Goal: Complete application form: Complete application form

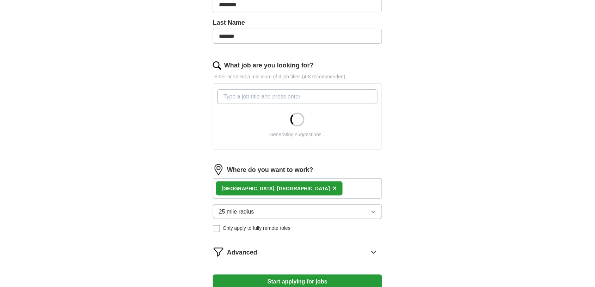
click at [266, 229] on span "Only apply to fully remote roles" at bounding box center [257, 227] width 68 height 7
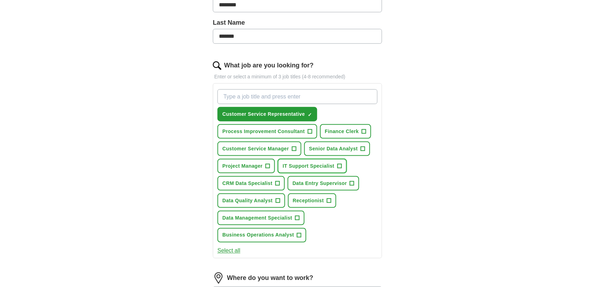
click at [340, 163] on span "+" at bounding box center [339, 166] width 4 height 6
click at [352, 180] on span "+" at bounding box center [352, 183] width 4 height 6
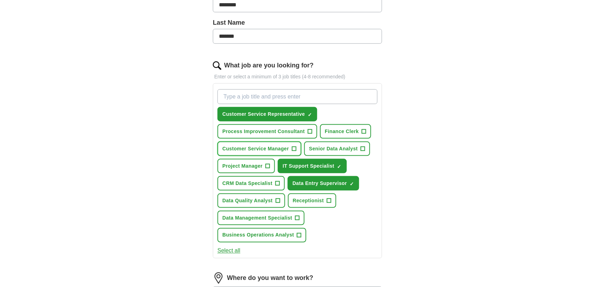
click at [294, 146] on span "+" at bounding box center [294, 149] width 4 height 6
click at [276, 180] on span "+" at bounding box center [278, 183] width 4 height 6
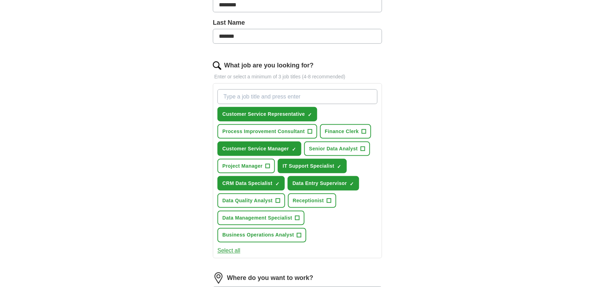
click at [228, 249] on button "Select all" at bounding box center [228, 250] width 23 height 8
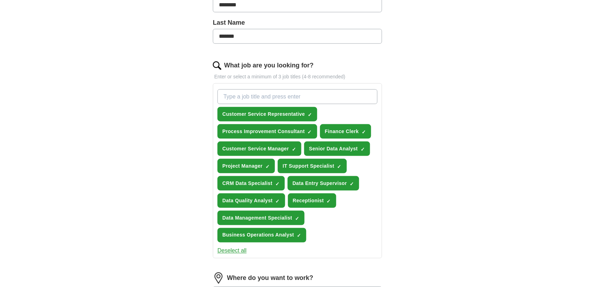
click at [228, 249] on button "Deselect all" at bounding box center [231, 250] width 29 height 8
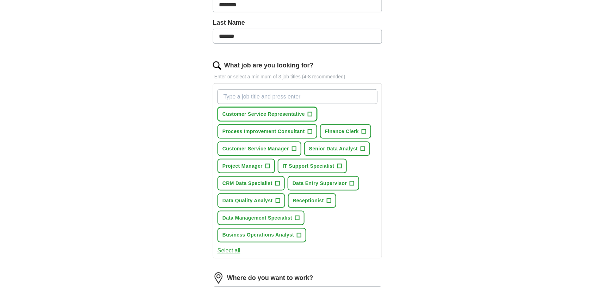
click at [294, 111] on span "Customer Service Representative" at bounding box center [263, 113] width 82 height 7
drag, startPoint x: 334, startPoint y: 149, endPoint x: 323, endPoint y: 148, distance: 11.3
click at [334, 148] on span "Senior Data Analyst" at bounding box center [333, 148] width 49 height 7
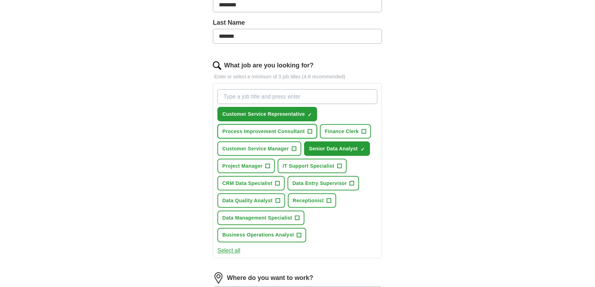
click at [265, 133] on span "Process Improvement Consultant" at bounding box center [263, 131] width 82 height 7
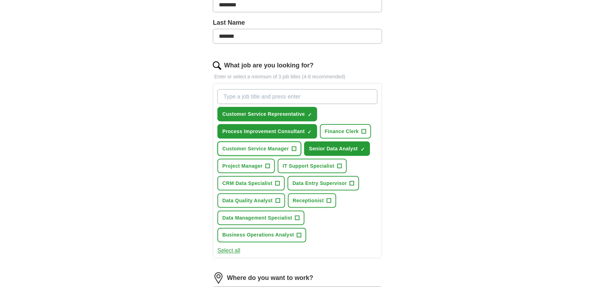
click at [263, 145] on span "Customer Service Manager" at bounding box center [255, 148] width 67 height 7
click at [259, 165] on span "Project Manager" at bounding box center [242, 165] width 40 height 7
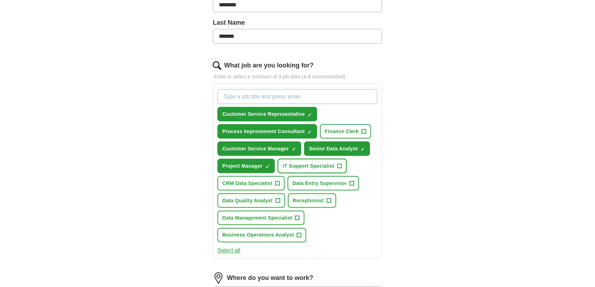
drag, startPoint x: 295, startPoint y: 163, endPoint x: 307, endPoint y: 175, distance: 16.7
click at [296, 163] on span "IT Support Specialist" at bounding box center [309, 165] width 52 height 7
click at [309, 183] on span "Data Entry Supervisor" at bounding box center [320, 182] width 54 height 7
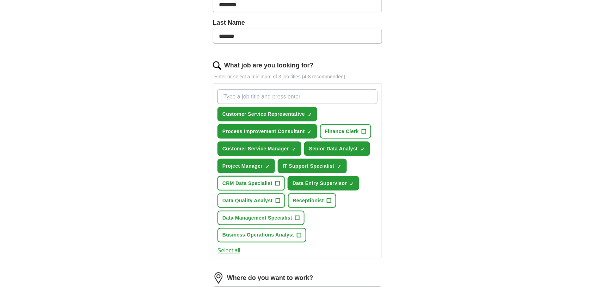
click at [269, 179] on span "CRM Data Specialist" at bounding box center [247, 182] width 50 height 7
click at [264, 197] on span "Data Quality Analyst" at bounding box center [247, 200] width 50 height 7
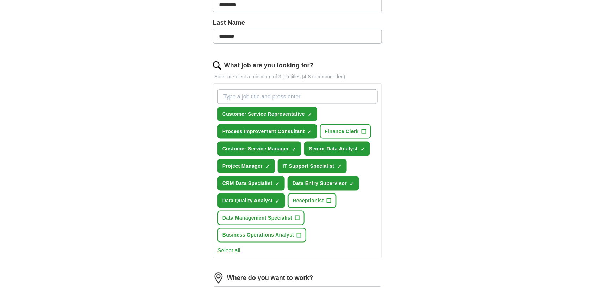
click at [303, 198] on span "Receptionist" at bounding box center [308, 200] width 31 height 7
click at [230, 246] on button "Select all" at bounding box center [228, 250] width 23 height 8
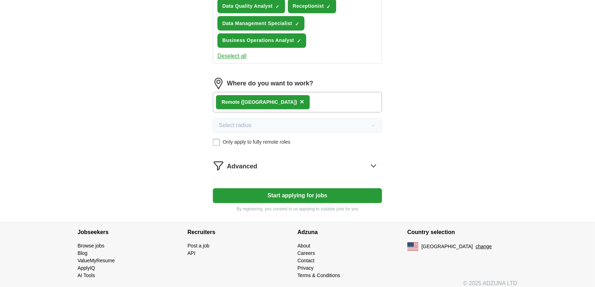
scroll to position [374, 0]
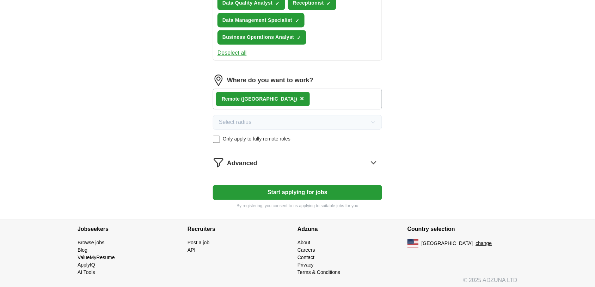
click at [375, 161] on icon at bounding box center [373, 162] width 11 height 11
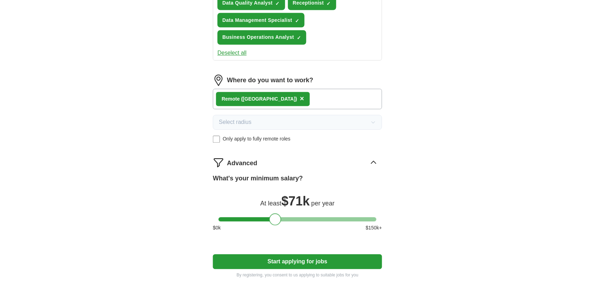
drag, startPoint x: 271, startPoint y: 217, endPoint x: 276, endPoint y: 216, distance: 5.1
click at [276, 216] on div at bounding box center [275, 219] width 12 height 12
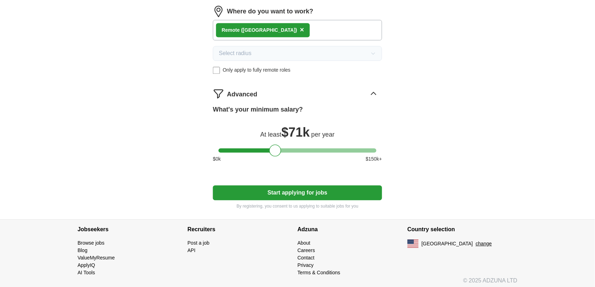
click at [358, 192] on button "Start applying for jobs" at bounding box center [297, 192] width 169 height 15
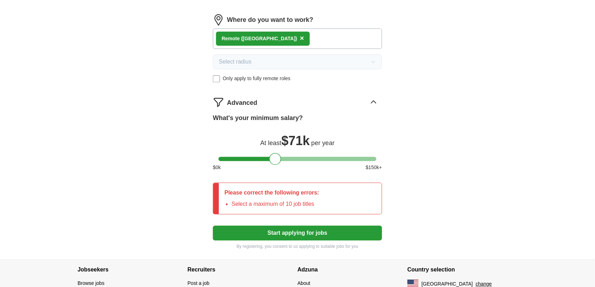
scroll to position [451, 0]
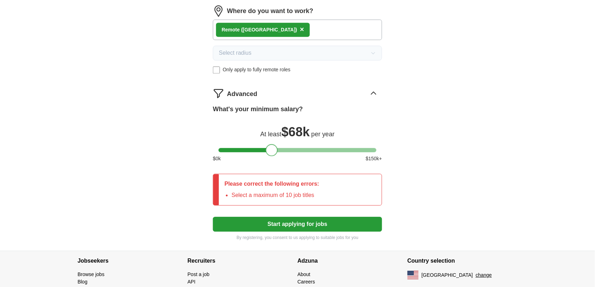
drag, startPoint x: 271, startPoint y: 148, endPoint x: 268, endPoint y: 148, distance: 3.5
click at [268, 148] on div at bounding box center [272, 150] width 12 height 12
click at [270, 148] on div at bounding box center [274, 150] width 12 height 12
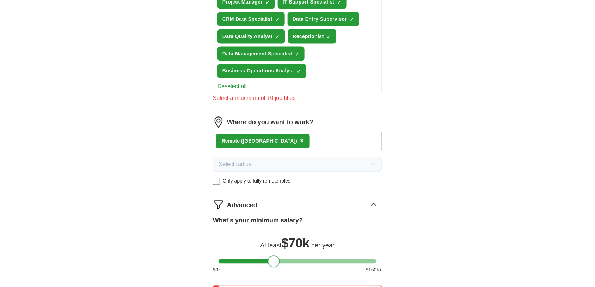
scroll to position [319, 0]
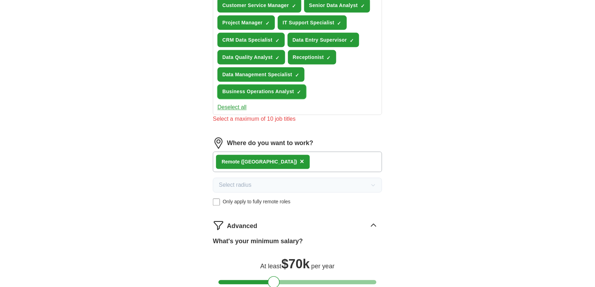
click at [297, 90] on span "✓ ×" at bounding box center [299, 92] width 4 height 4
click at [298, 75] on button "Data Management Specialist ✓ ×" at bounding box center [260, 74] width 87 height 14
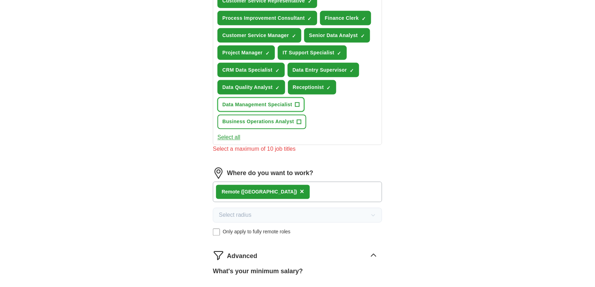
scroll to position [275, 0]
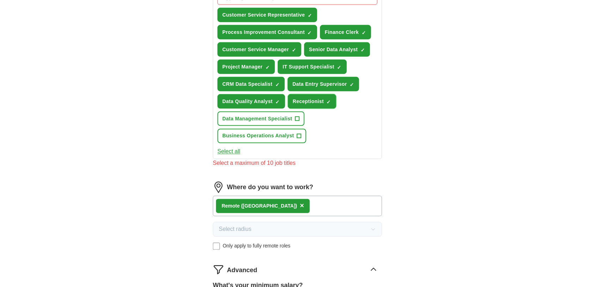
click at [325, 96] on button "Receptionist ✓ ×" at bounding box center [312, 101] width 48 height 14
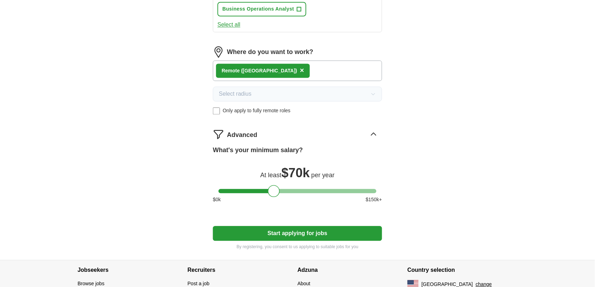
scroll to position [443, 0]
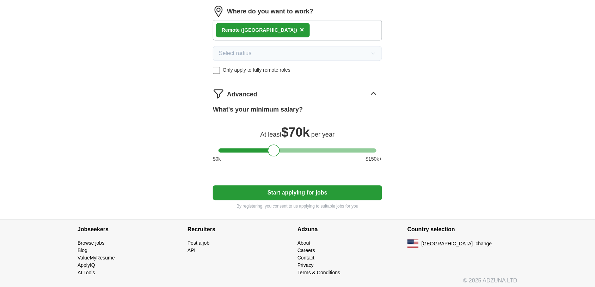
click at [328, 189] on button "Start applying for jobs" at bounding box center [297, 192] width 169 height 15
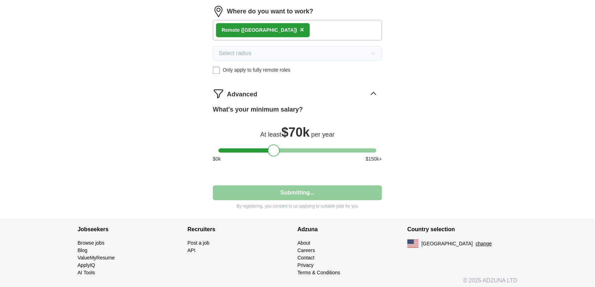
select select "**"
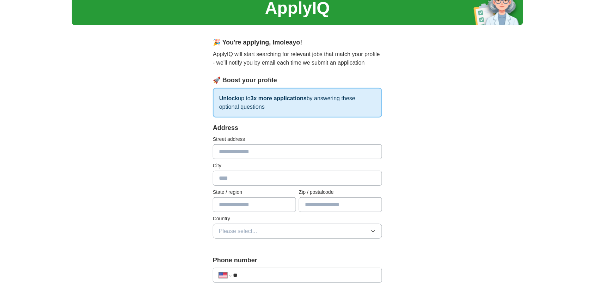
scroll to position [44, 0]
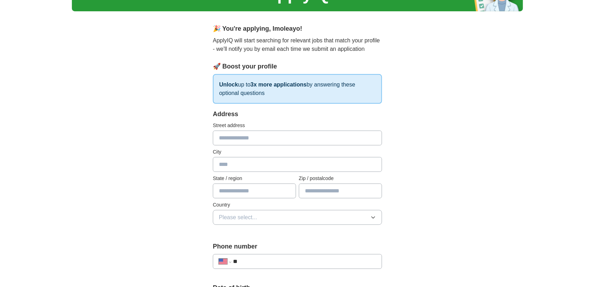
click at [327, 138] on input "text" at bounding box center [297, 137] width 169 height 15
type input "**********"
type input "*******"
type input "**"
type input "*****"
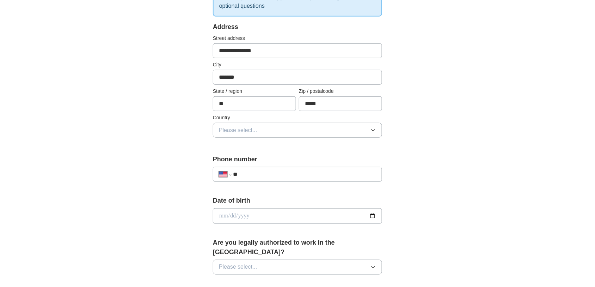
scroll to position [132, 0]
click at [324, 131] on button "Please select..." at bounding box center [297, 129] width 169 height 15
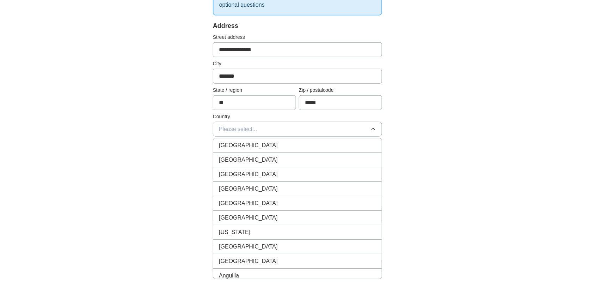
click at [303, 160] on div "[GEOGRAPHIC_DATA]" at bounding box center [297, 159] width 157 height 8
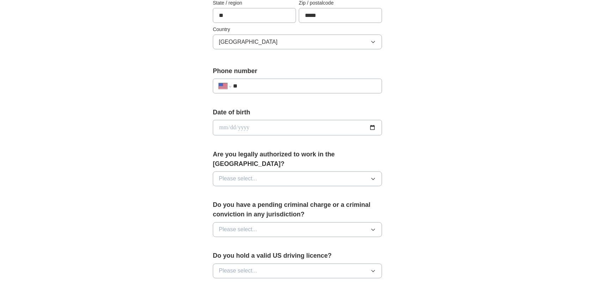
scroll to position [220, 0]
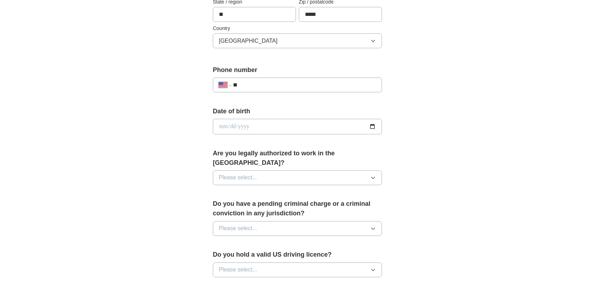
click at [335, 82] on input "**" at bounding box center [304, 85] width 143 height 8
paste input "**********"
type input "**********"
click at [271, 170] on button "Please select..." at bounding box center [297, 177] width 169 height 15
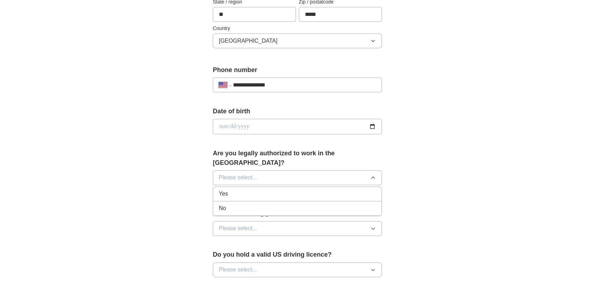
click at [245, 190] on div "Yes" at bounding box center [297, 194] width 157 height 8
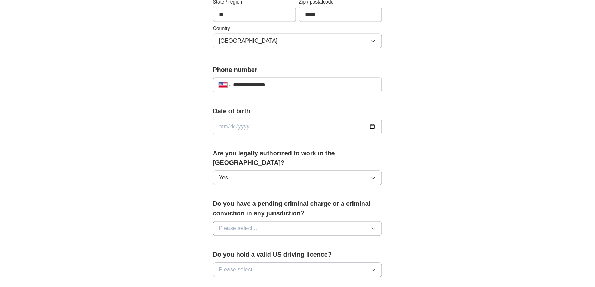
click at [263, 221] on button "Please select..." at bounding box center [297, 228] width 169 height 15
click at [224, 255] on span "No" at bounding box center [222, 259] width 7 height 8
click at [246, 265] on span "Please select..." at bounding box center [238, 269] width 38 height 8
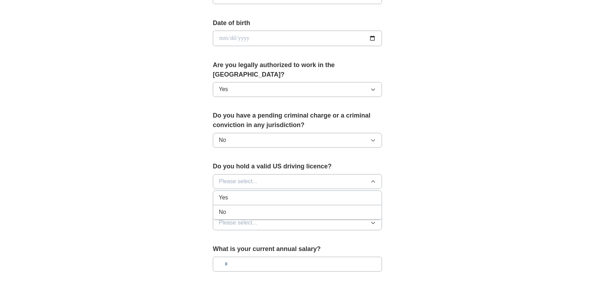
click at [250, 208] on div "No" at bounding box center [297, 212] width 157 height 8
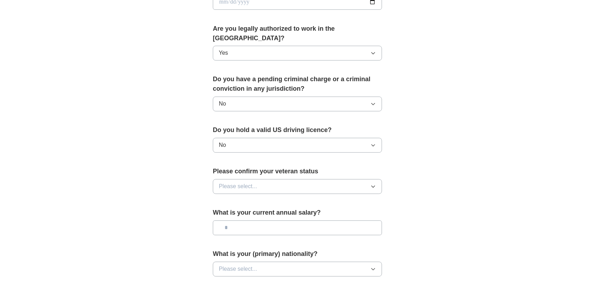
scroll to position [396, 0]
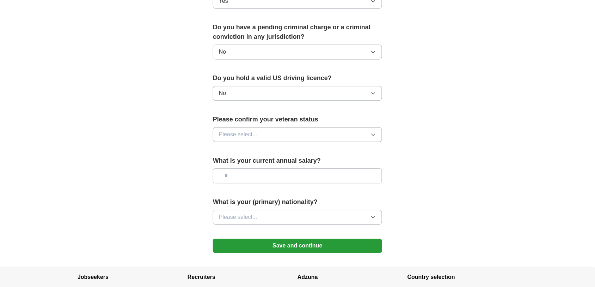
click at [301, 127] on button "Please select..." at bounding box center [297, 134] width 169 height 15
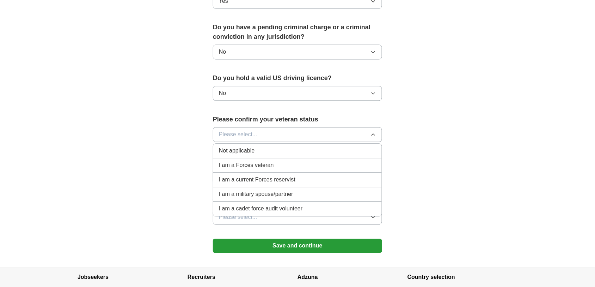
click at [279, 147] on div "Not applicable" at bounding box center [297, 151] width 157 height 8
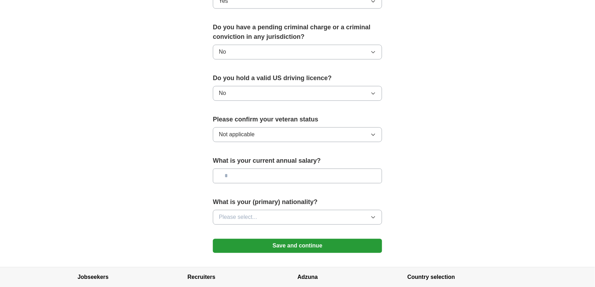
click at [284, 175] on div "What is your current annual salary?" at bounding box center [297, 172] width 169 height 33
click at [297, 168] on input "text" at bounding box center [297, 175] width 169 height 15
type input "*******"
click at [298, 210] on button "Please select..." at bounding box center [297, 217] width 169 height 15
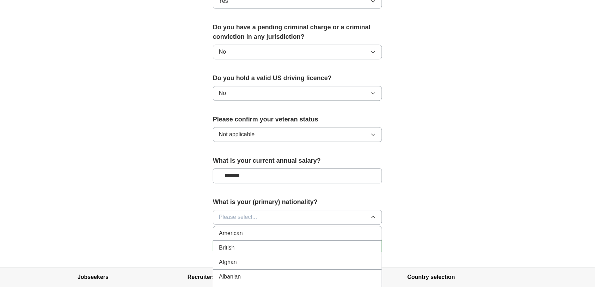
click at [285, 229] on div "American" at bounding box center [297, 233] width 157 height 8
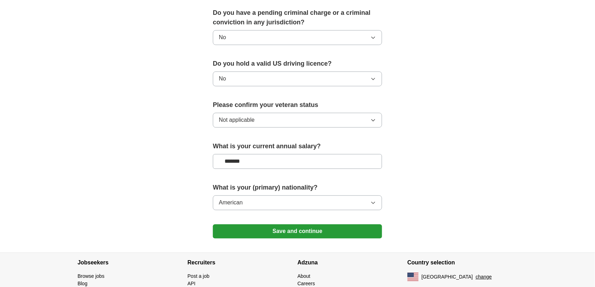
scroll to position [439, 0]
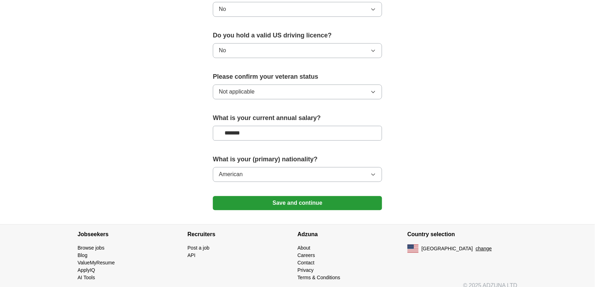
click at [320, 196] on button "Save and continue" at bounding box center [297, 203] width 169 height 14
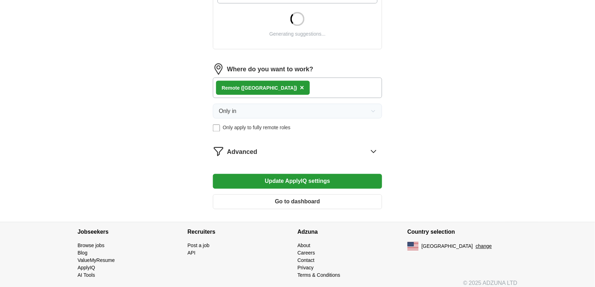
scroll to position [284, 0]
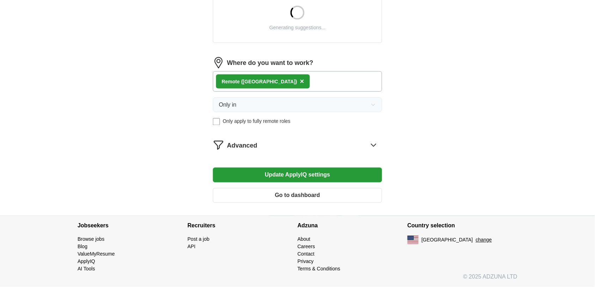
click at [374, 142] on icon at bounding box center [373, 144] width 11 height 11
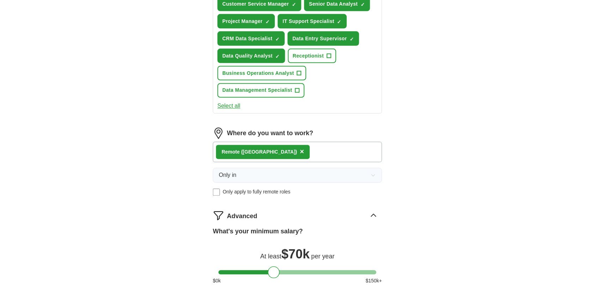
scroll to position [457, 0]
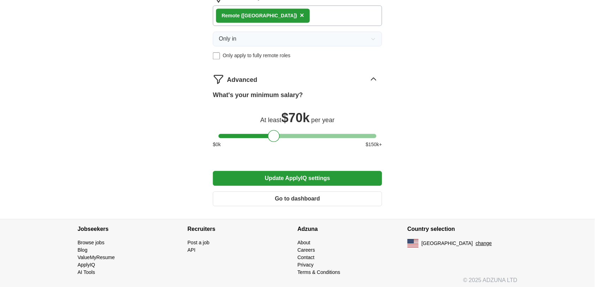
click at [297, 177] on button "Update ApplyIQ settings" at bounding box center [297, 178] width 169 height 15
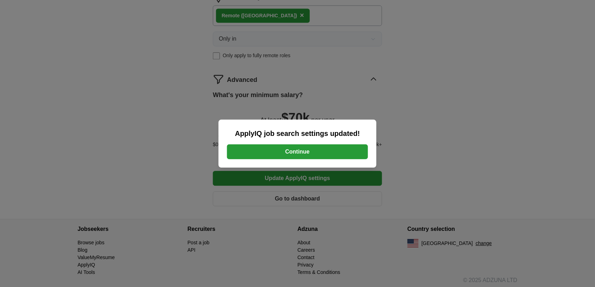
click at [320, 145] on button "Continue" at bounding box center [297, 151] width 141 height 15
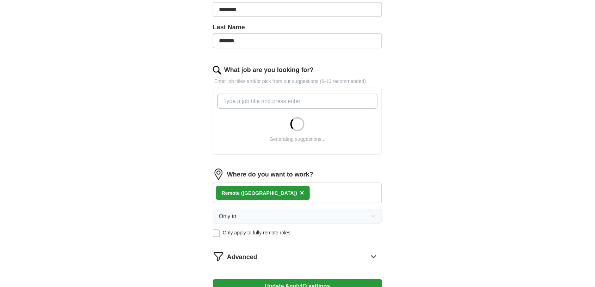
scroll to position [20, 0]
